Goal: Task Accomplishment & Management: Manage account settings

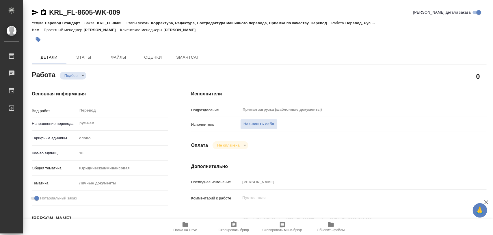
type textarea "x"
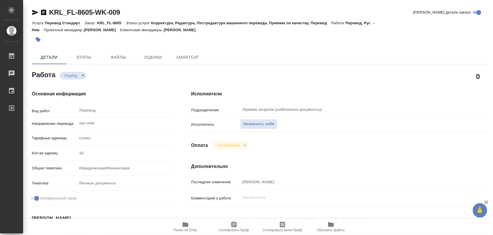
type textarea "x"
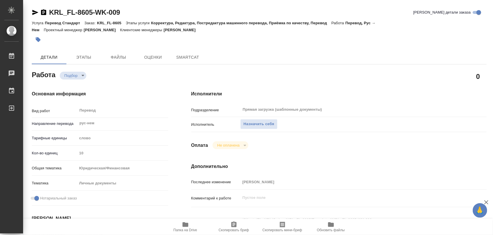
type textarea "x"
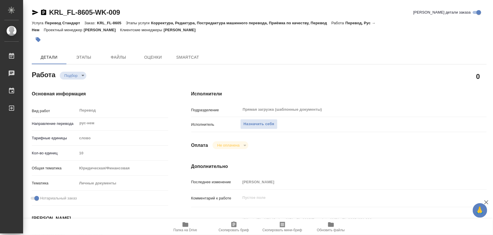
type textarea "x"
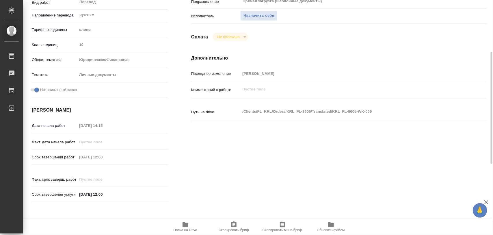
type textarea "x"
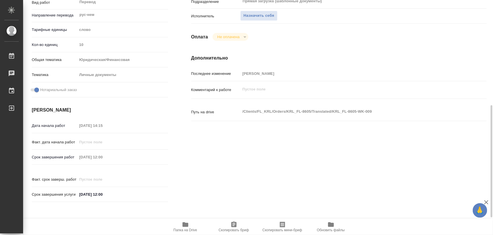
scroll to position [181, 0]
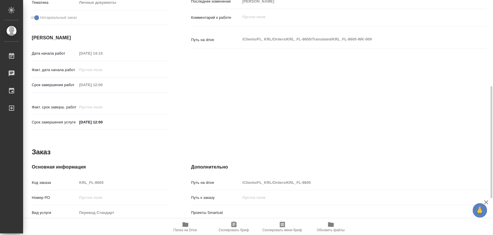
type textarea "x"
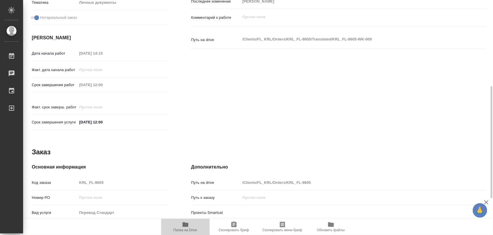
click at [185, 229] on span "Папка на Drive" at bounding box center [186, 230] width 24 height 4
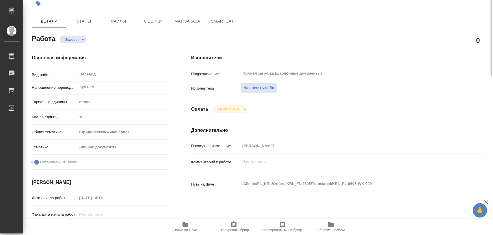
scroll to position [0, 0]
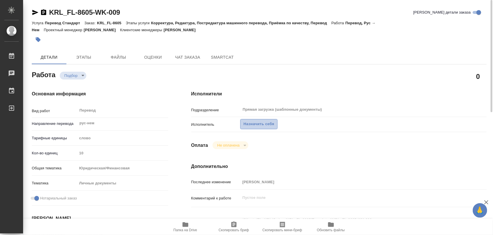
click at [262, 122] on span "Назначить себя" at bounding box center [259, 124] width 31 height 7
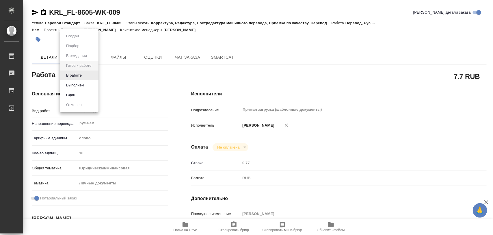
click at [94, 75] on body "🙏 .cls-1 fill:#fff; AWATERA Iglakov Maksim Работы 0 Чаты График Выйти KRL_FL-86…" at bounding box center [246, 117] width 493 height 235
click at [83, 75] on button "В работе" at bounding box center [73, 75] width 19 height 6
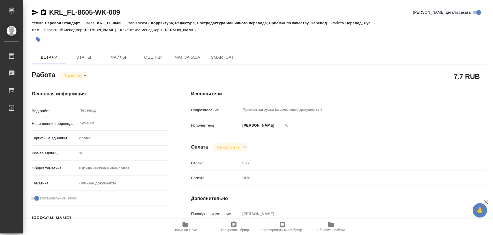
type textarea "x"
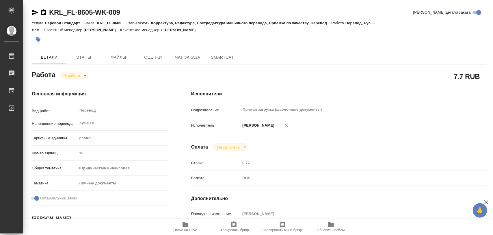
type textarea "x"
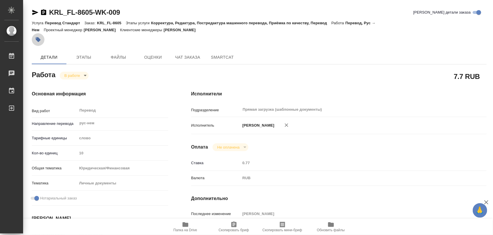
click at [40, 38] on icon "button" at bounding box center [38, 40] width 6 height 6
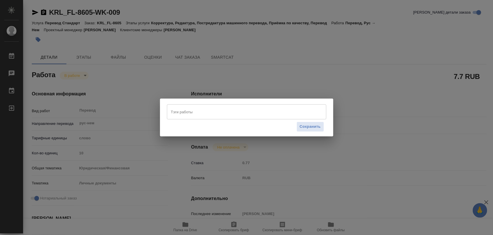
type textarea "x"
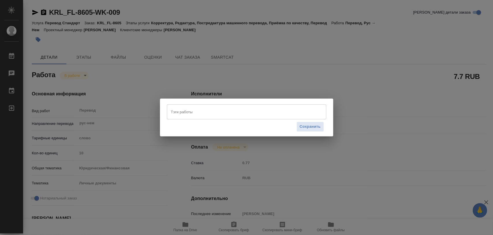
click at [185, 114] on input "Тэги работы" at bounding box center [241, 112] width 143 height 10
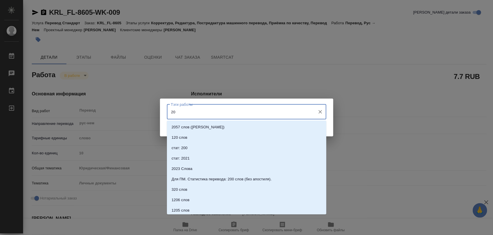
type input "200"
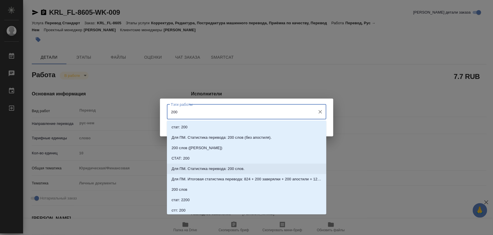
click at [235, 168] on p "Для ПМ. Статистика перевода: 200 слов." at bounding box center [208, 169] width 73 height 6
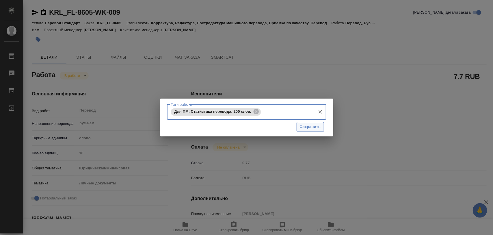
click at [305, 125] on span "Сохранить" at bounding box center [310, 127] width 21 height 7
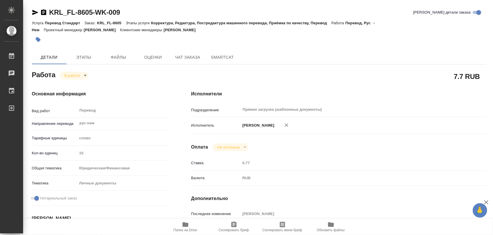
type input "inProgress"
type textarea "Перевод"
type textarea "x"
type input "рус-нем"
type input "5a8b1489cc6b4906c91bfd90"
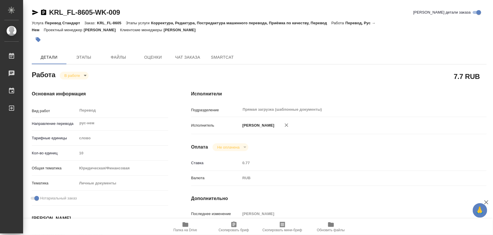
type input "10"
type input "yr-fn"
type input "5a8b8b956a9677013d343cfe"
checkbox input "true"
type input "13.08.2025 14:15"
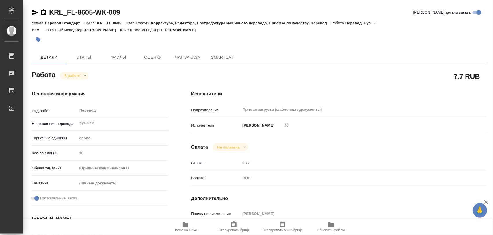
type input "[DATE] 16:35"
type input "14.08.2025 12:00"
type input "Прямая загрузка (шаблонные документы)"
type input "notPayed"
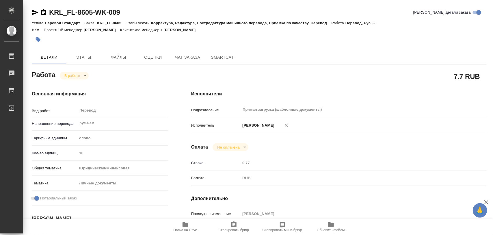
type input "0.77"
type input "RUB"
type input "[PERSON_NAME]"
type textarea "x"
type textarea "/Clients/FL_KRL/Orders/KRL_FL-8605/Translated/KRL_FL-8605-WK-009"
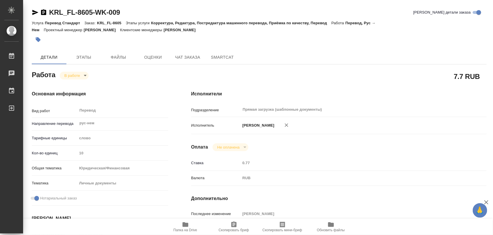
type textarea "x"
type input "KRL_FL-8605"
type input "Перевод Стандарт"
type input "Корректура, Редактура, Постредактура машинного перевода, Приёмка по качеству, П…"
type input "Касымов Тимур"
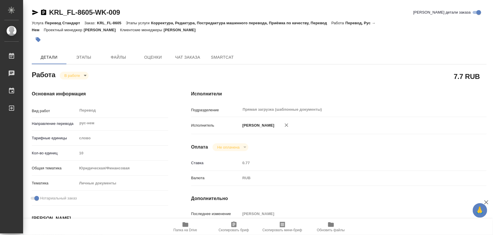
type input "/Clients/FL_KRL/Orders/KRL_FL-8605"
type textarea "KOVESHNIKOVA TATIANA"
type textarea "x"
type textarea "НОТ Немецкий (для Австрии) В референс вложен цвет скан свид-ва в помощь."
type textarea "x"
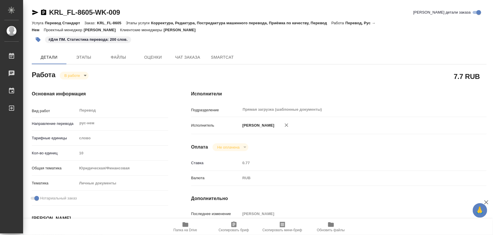
type textarea "x"
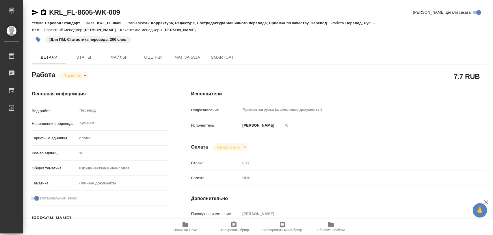
type textarea "x"
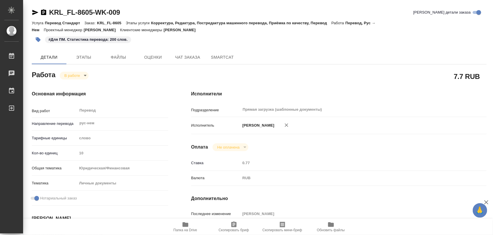
type textarea "x"
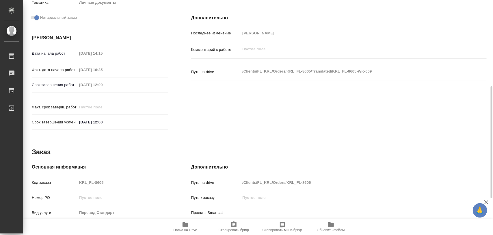
scroll to position [257, 0]
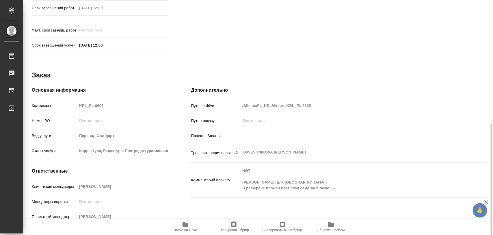
click at [233, 225] on icon "button" at bounding box center [234, 224] width 7 height 7
type textarea "x"
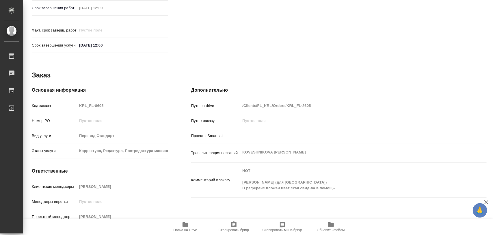
type textarea "x"
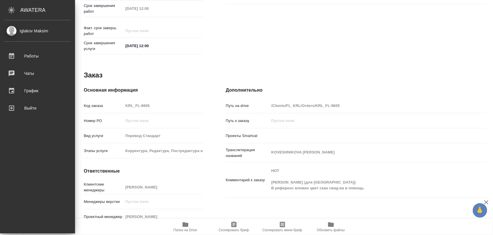
type textarea "x"
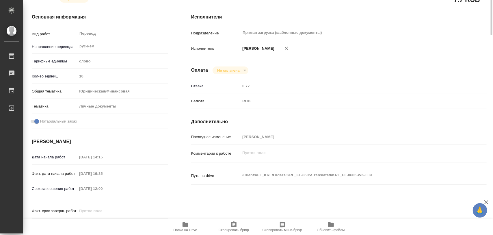
scroll to position [0, 0]
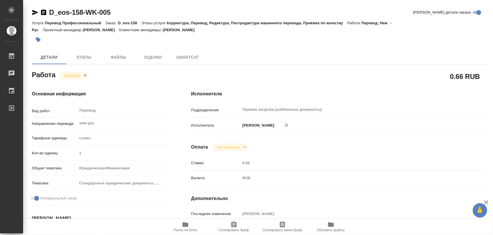
type textarea "x"
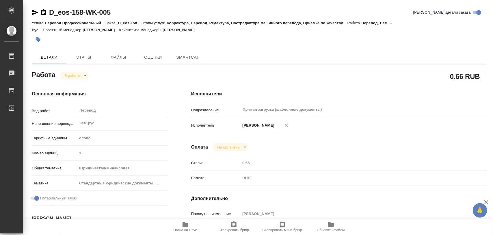
type textarea "x"
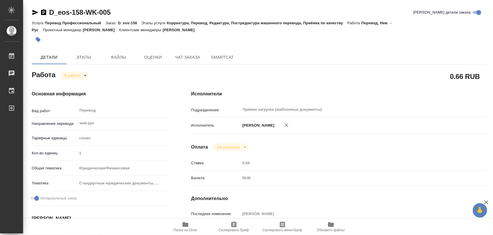
type textarea "x"
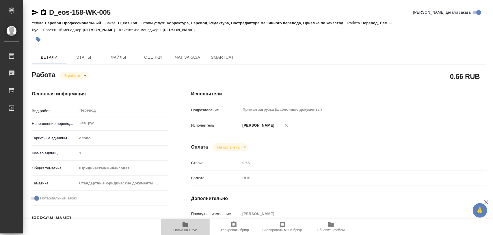
click at [188, 227] on icon "button" at bounding box center [185, 224] width 7 height 7
type textarea "x"
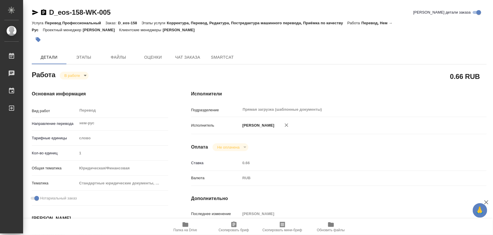
type textarea "x"
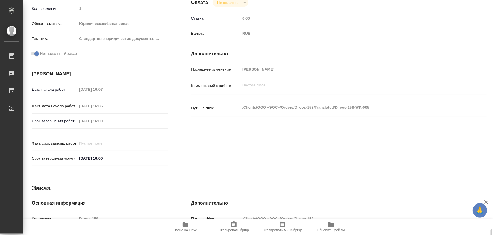
scroll to position [257, 0]
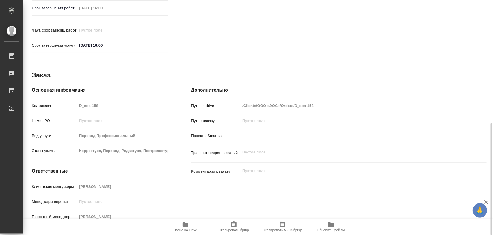
click at [234, 225] on icon "button" at bounding box center [233, 224] width 5 height 6
